Goal: Task Accomplishment & Management: Use online tool/utility

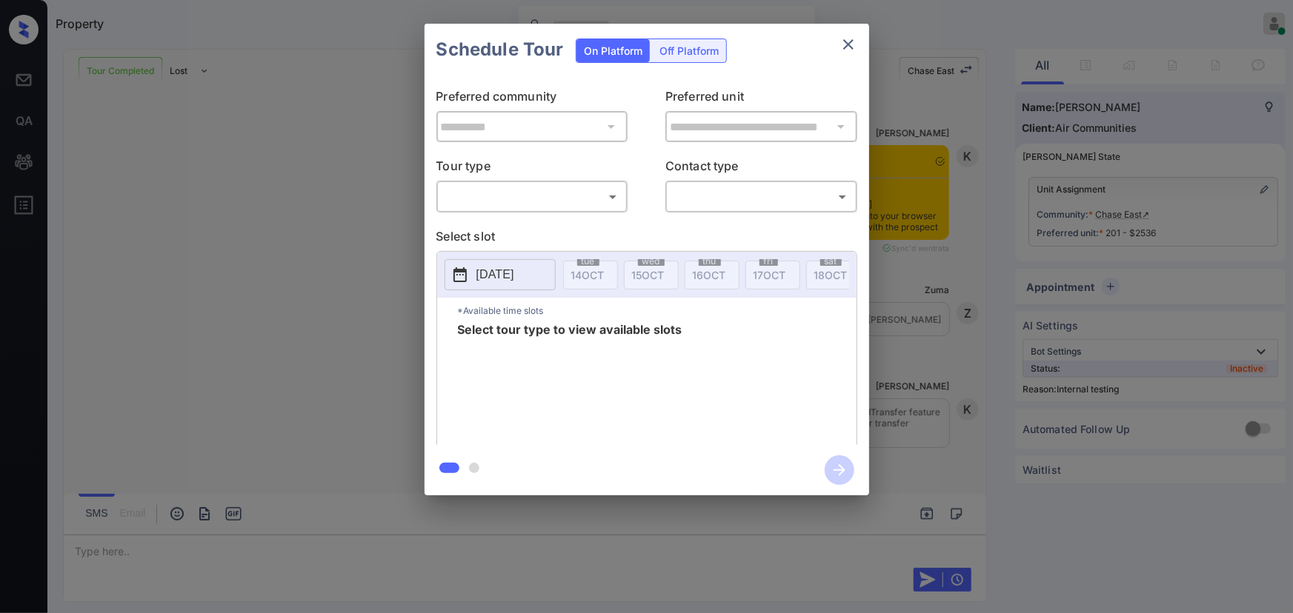
scroll to position [3322, 0]
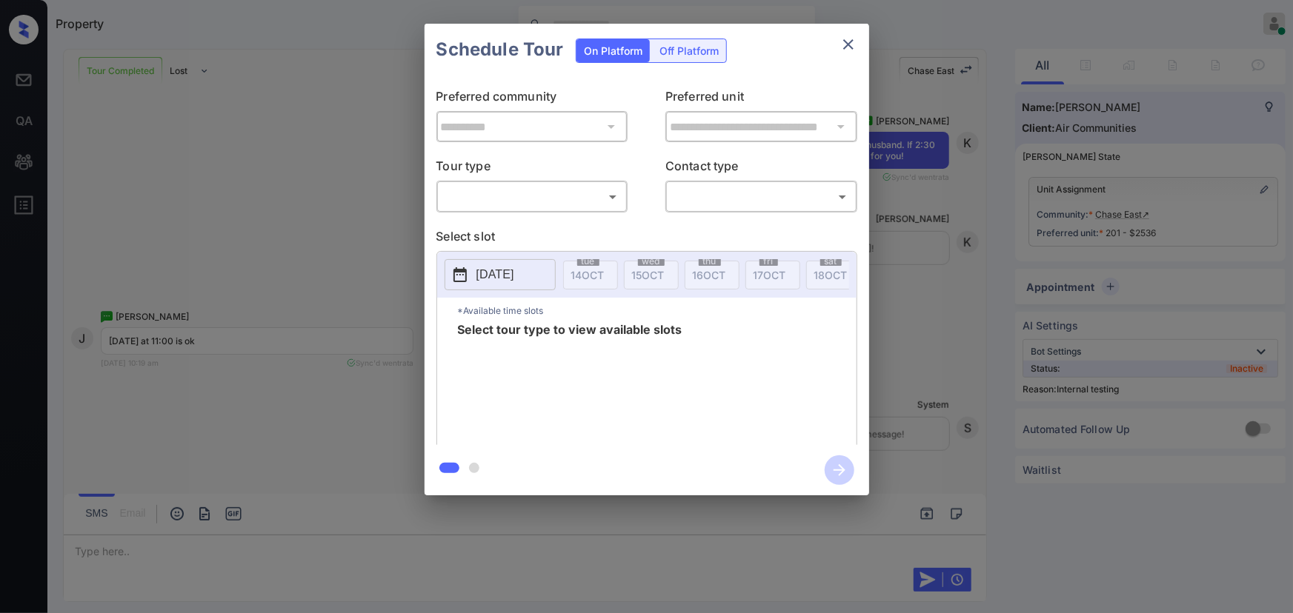
click at [608, 194] on body "Property [PERSON_NAME] Online Set yourself offline Set yourself on break Profil…" at bounding box center [646, 306] width 1293 height 613
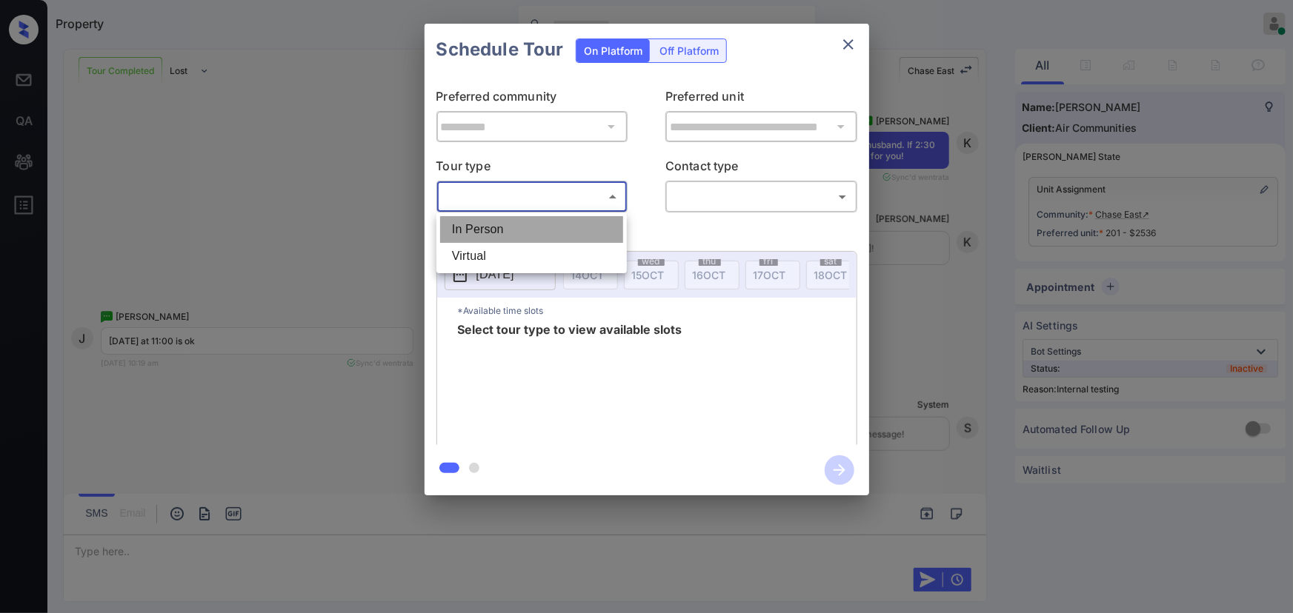
click at [533, 230] on li "In Person" at bounding box center [531, 229] width 183 height 27
type input "********"
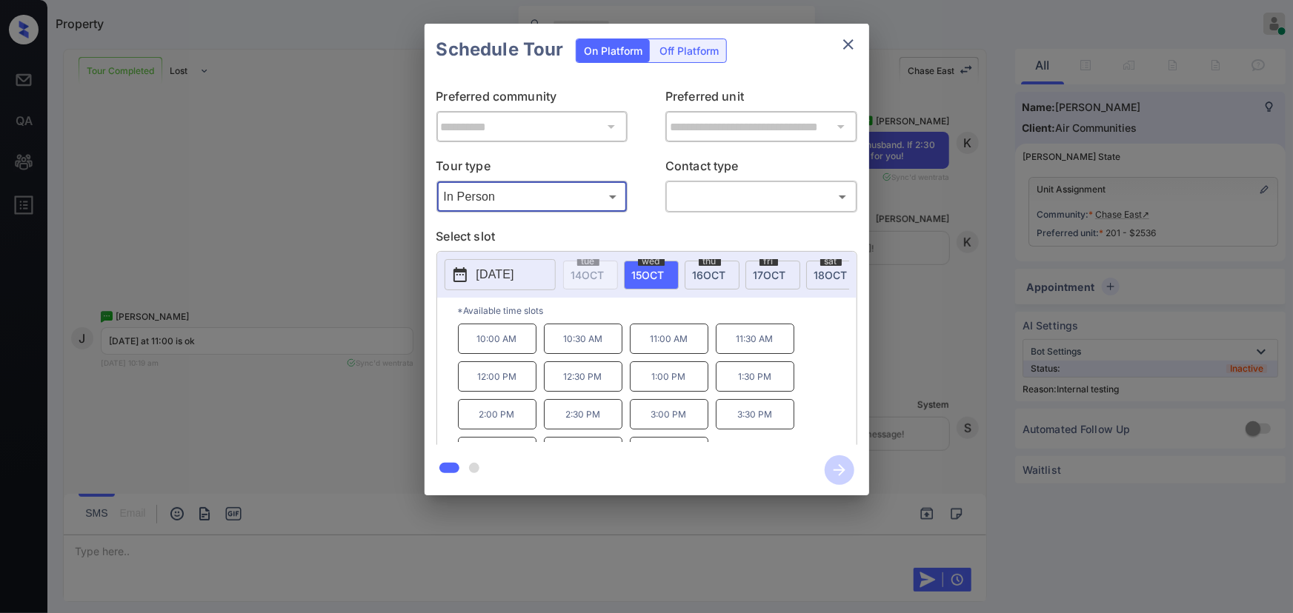
click at [844, 198] on body "Property [PERSON_NAME] Online Set yourself offline Set yourself on break Profil…" at bounding box center [646, 306] width 1293 height 613
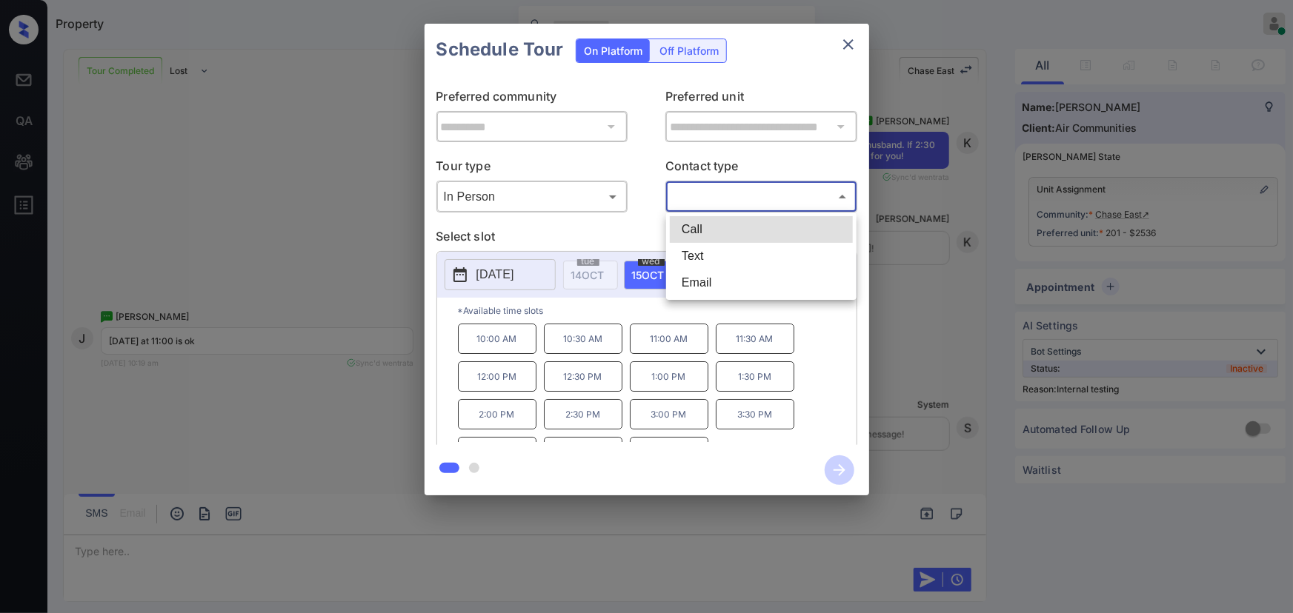
click at [711, 252] on li "Text" at bounding box center [761, 256] width 183 height 27
type input "****"
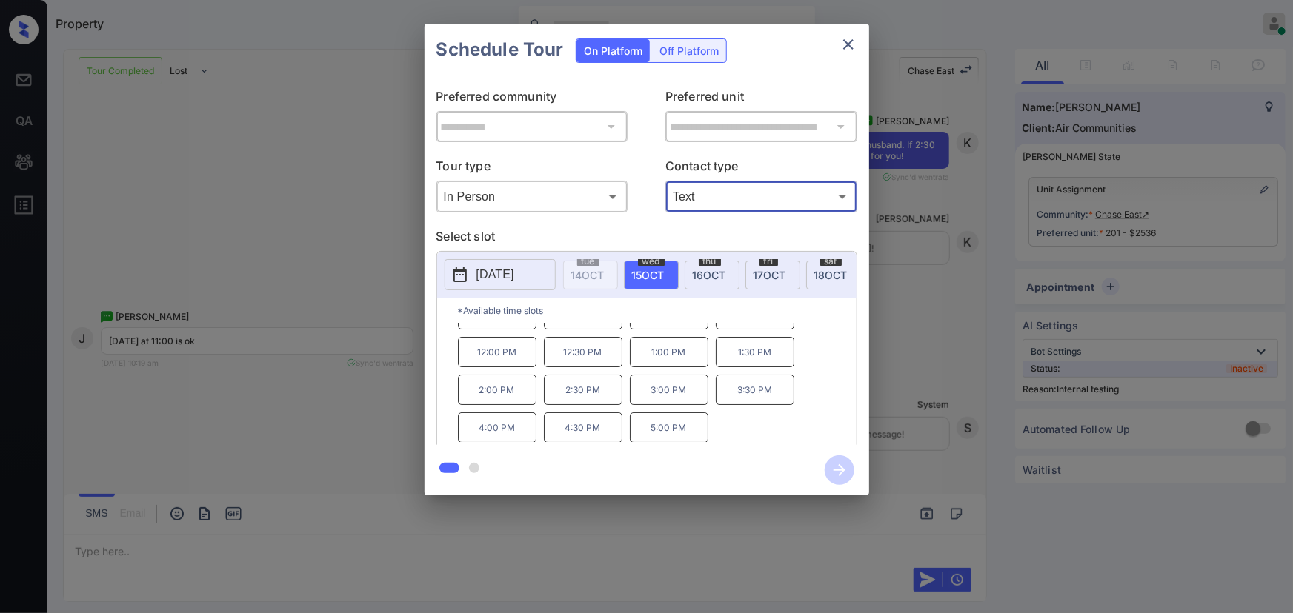
scroll to position [0, 0]
click at [856, 324] on p "*Available time slots" at bounding box center [657, 311] width 399 height 26
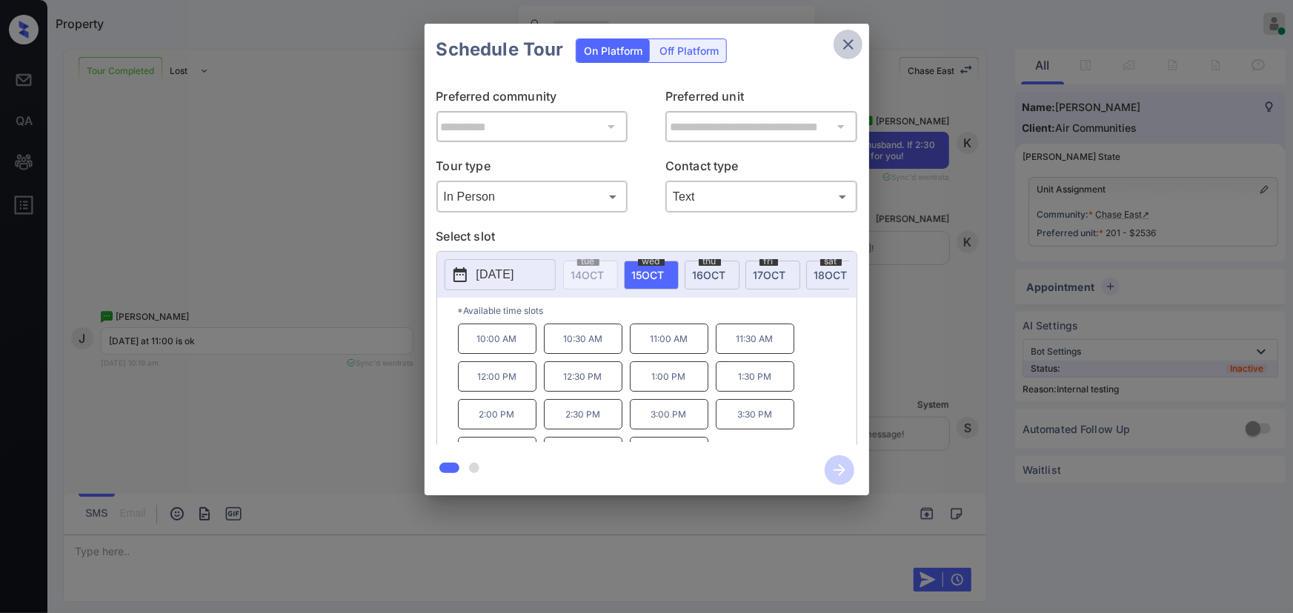
click at [847, 44] on icon "close" at bounding box center [848, 44] width 10 height 10
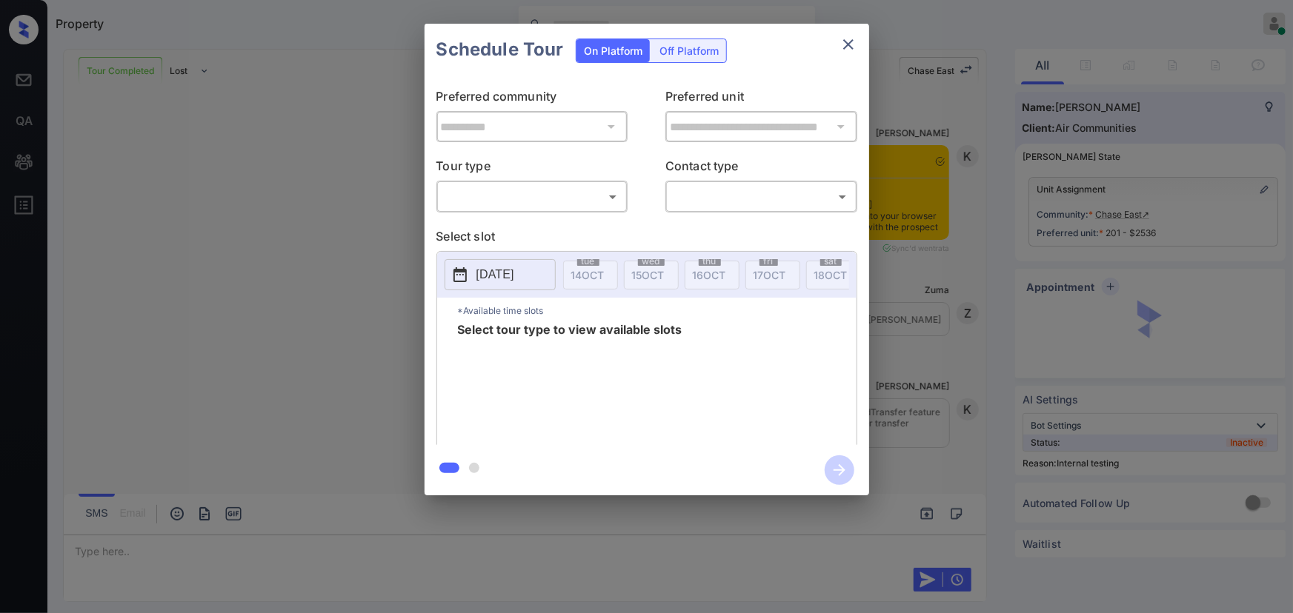
scroll to position [6265, 0]
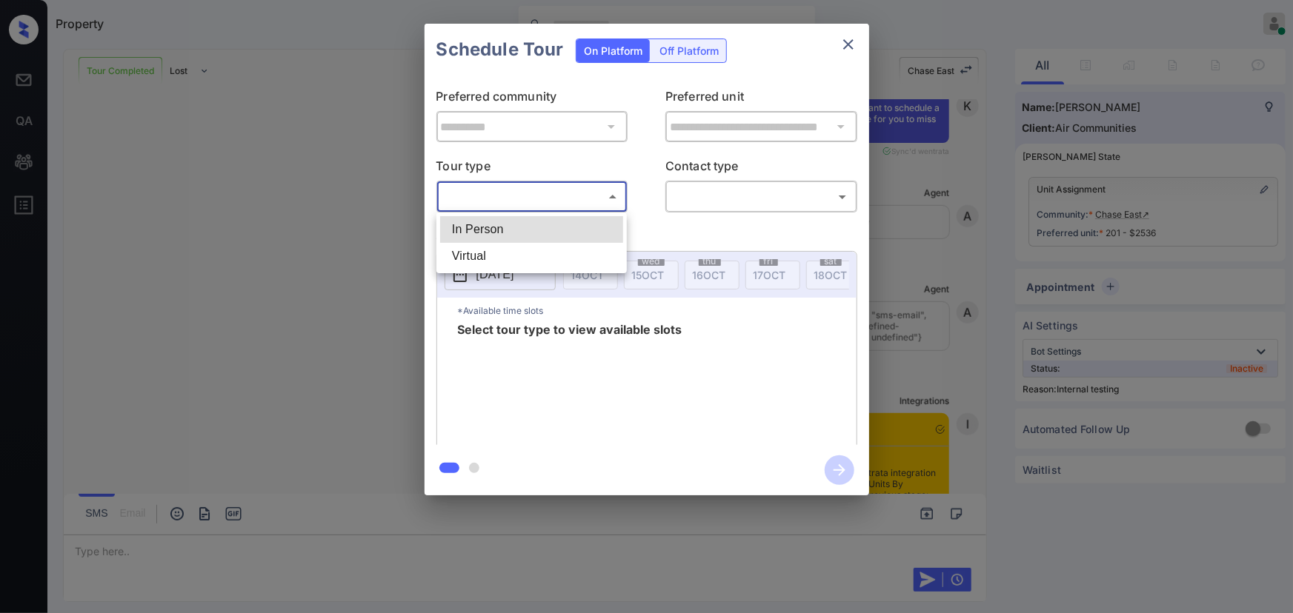
click at [526, 204] on body "Property [PERSON_NAME] Online Set yourself offline Set yourself on break Profil…" at bounding box center [646, 306] width 1293 height 613
click at [845, 44] on div at bounding box center [646, 306] width 1293 height 613
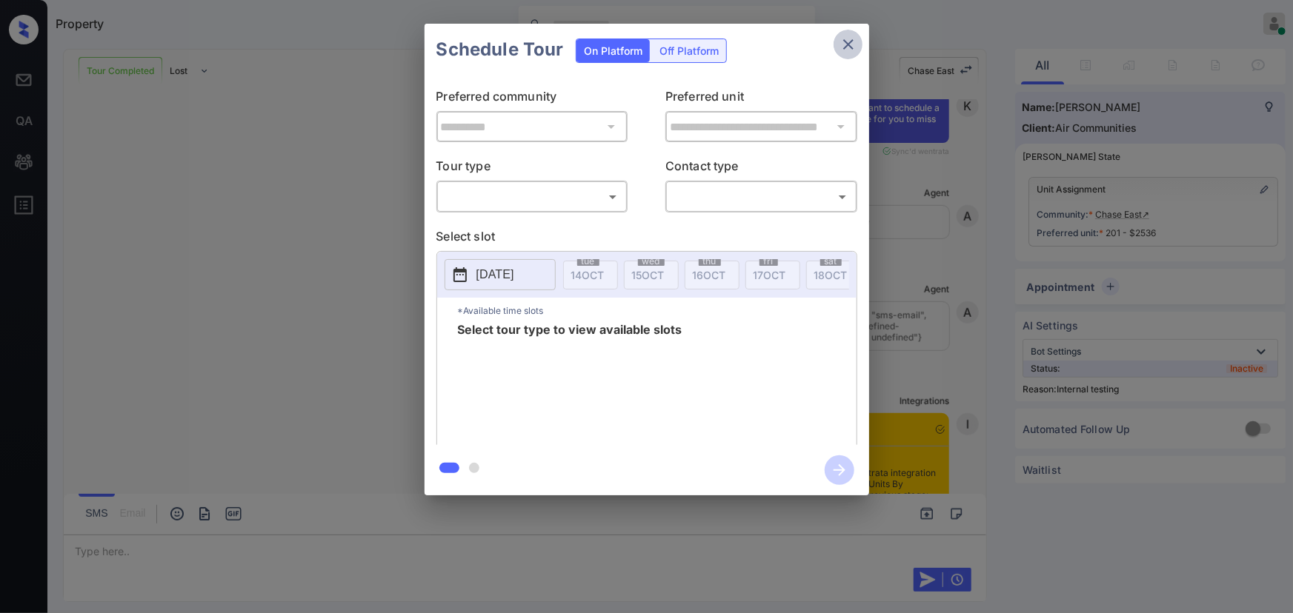
click at [848, 50] on icon "close" at bounding box center [848, 45] width 18 height 18
